Goal: Information Seeking & Learning: Learn about a topic

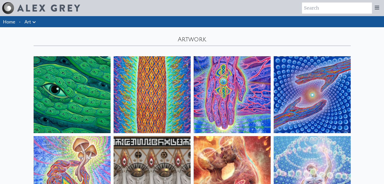
click at [31, 21] on icon at bounding box center [34, 22] width 6 height 6
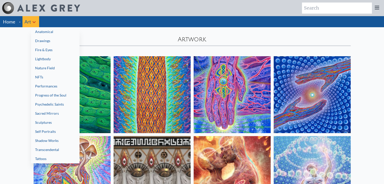
click at [41, 79] on link "NFTs" at bounding box center [55, 77] width 48 height 9
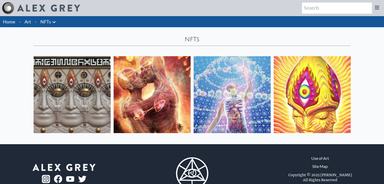
click at [43, 22] on link "NFTs" at bounding box center [45, 21] width 11 height 7
click at [47, 24] on link "NFTs" at bounding box center [45, 21] width 11 height 7
click at [56, 24] on icon at bounding box center [54, 22] width 6 height 6
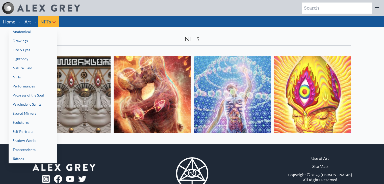
click at [43, 29] on link "Anatomical" at bounding box center [33, 31] width 48 height 9
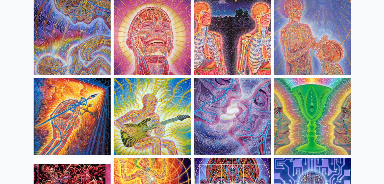
scroll to position [379, 0]
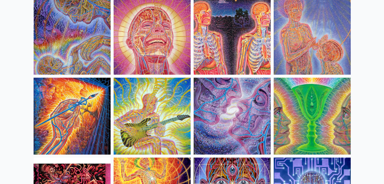
click at [141, 113] on img at bounding box center [152, 116] width 77 height 77
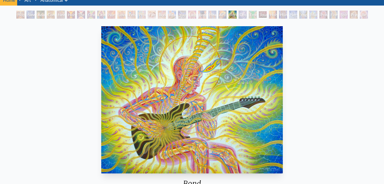
scroll to position [21, 0]
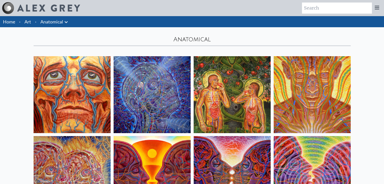
click at [26, 18] on li "Art" at bounding box center [27, 21] width 11 height 11
click at [28, 19] on link "Art" at bounding box center [27, 21] width 7 height 7
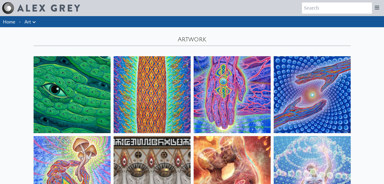
drag, startPoint x: 0, startPoint y: 0, endPoint x: 30, endPoint y: 21, distance: 36.7
click at [30, 21] on link "Art" at bounding box center [27, 21] width 7 height 7
click at [36, 21] on icon at bounding box center [34, 22] width 6 height 6
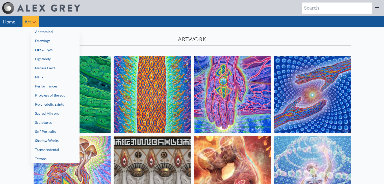
click at [48, 107] on link "Psychedelic Saints" at bounding box center [55, 104] width 48 height 9
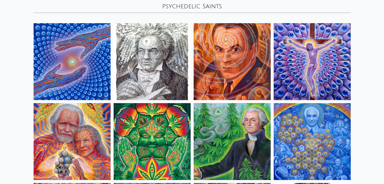
scroll to position [32, 0]
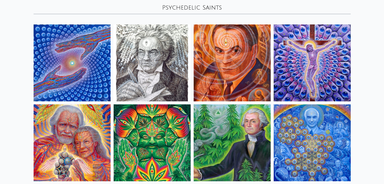
click at [305, 49] on img at bounding box center [312, 62] width 77 height 77
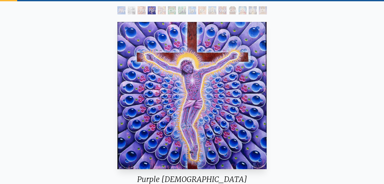
scroll to position [18, 0]
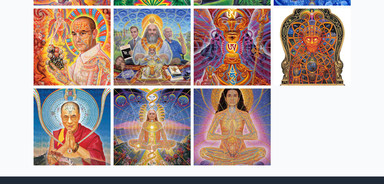
scroll to position [209, 0]
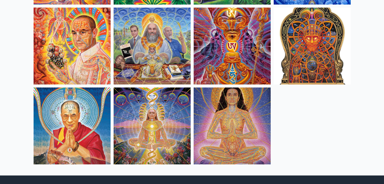
click at [156, 104] on img at bounding box center [152, 126] width 77 height 77
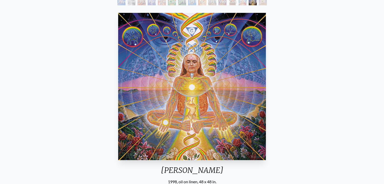
scroll to position [57, 0]
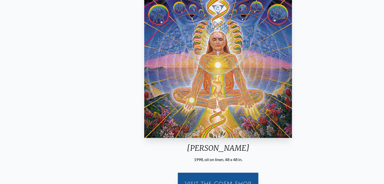
click at [209, 146] on div "[PERSON_NAME]" at bounding box center [218, 150] width 152 height 13
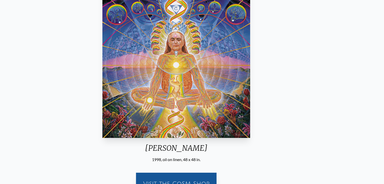
click at [186, 149] on div "[PERSON_NAME]" at bounding box center [176, 150] width 152 height 13
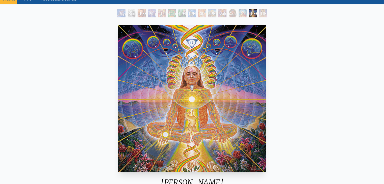
scroll to position [23, 0]
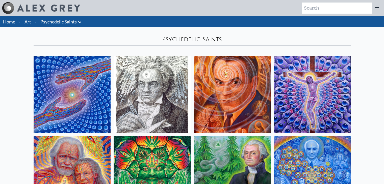
scroll to position [209, 0]
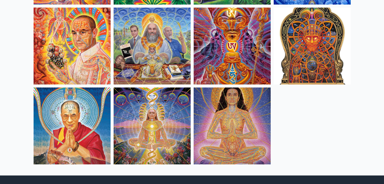
click at [220, 99] on img at bounding box center [232, 126] width 77 height 77
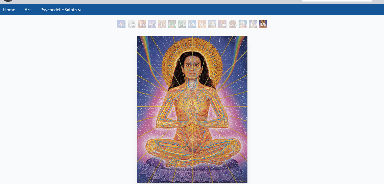
scroll to position [14, 0]
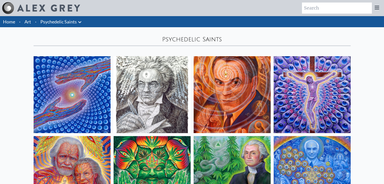
scroll to position [209, 0]
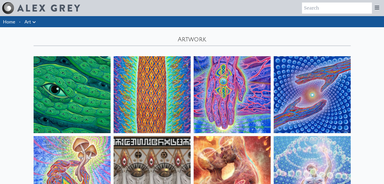
click at [30, 18] on link "Art" at bounding box center [27, 21] width 7 height 7
click at [34, 23] on icon at bounding box center [34, 22] width 6 height 6
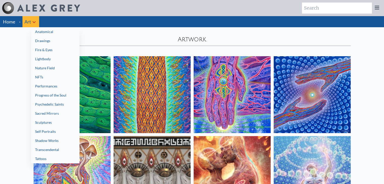
click at [50, 95] on link "Progress of the Soul" at bounding box center [55, 95] width 48 height 9
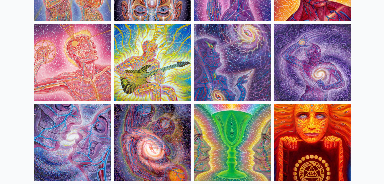
scroll to position [752, 0]
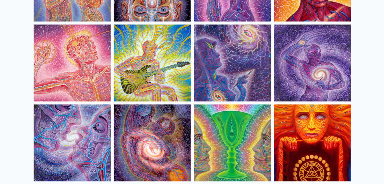
click at [320, 45] on img at bounding box center [312, 62] width 77 height 77
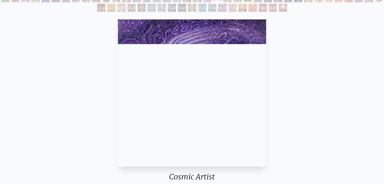
scroll to position [57, 0]
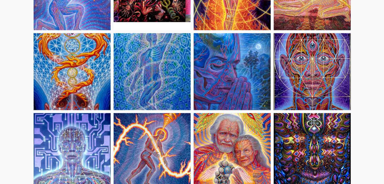
scroll to position [1342, 0]
